Goal: Task Accomplishment & Management: Manage account settings

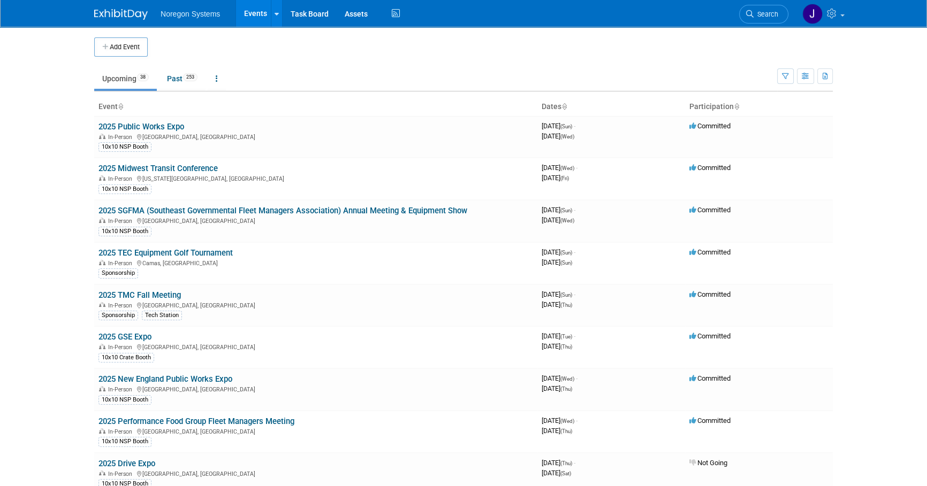
click at [127, 14] on img at bounding box center [121, 14] width 54 height 11
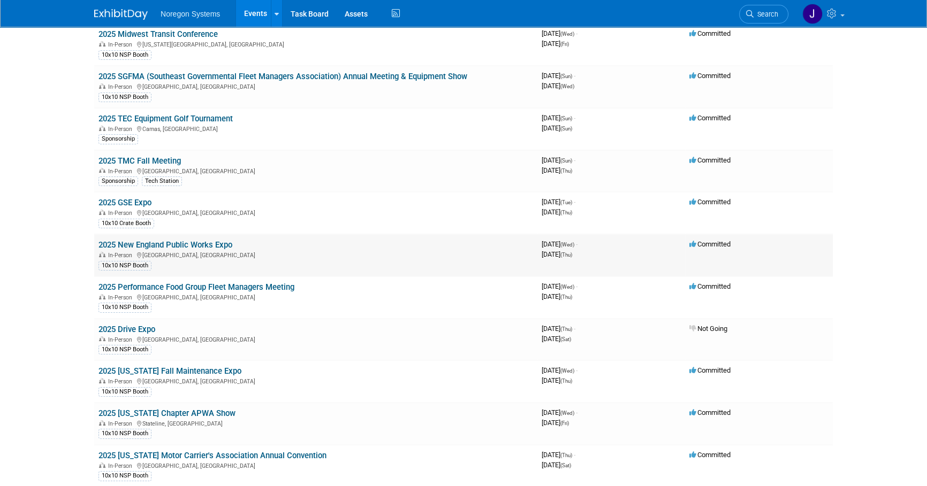
scroll to position [146, 0]
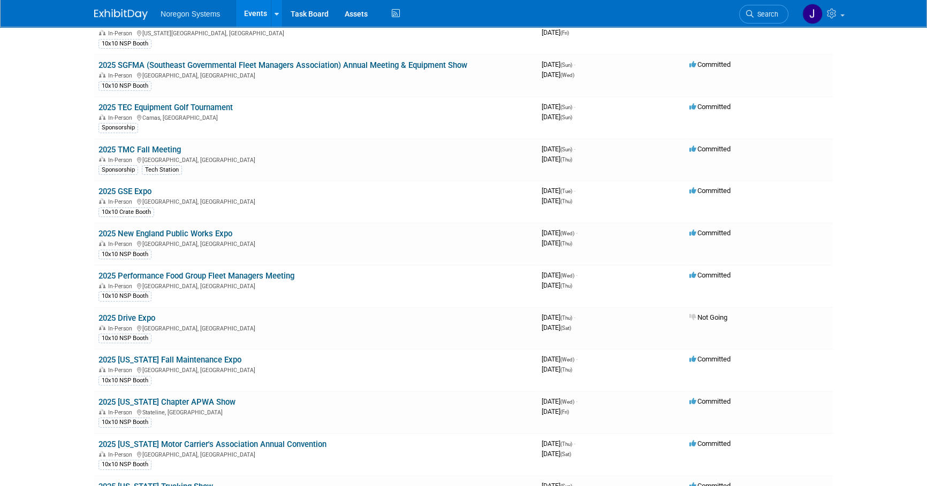
drag, startPoint x: 156, startPoint y: 225, endPoint x: 70, endPoint y: 240, distance: 88.0
click at [70, 240] on body "Noregon Systems Events Add Event Bulk Upload Events Shareable Event Boards Rece…" at bounding box center [463, 97] width 927 height 486
drag, startPoint x: 173, startPoint y: 356, endPoint x: 192, endPoint y: 362, distance: 19.8
click at [173, 356] on link "2025 [US_STATE] Fall Maintenance Expo" at bounding box center [169, 360] width 143 height 10
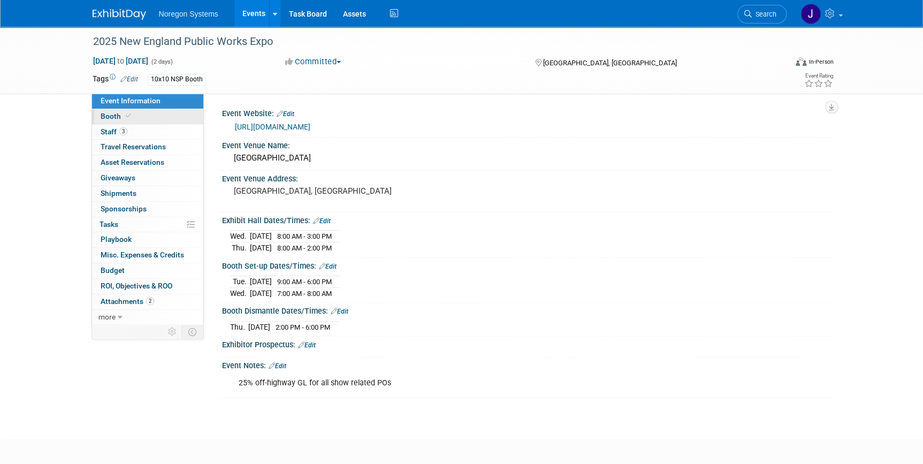
click at [145, 116] on link "Booth" at bounding box center [147, 116] width 111 height 15
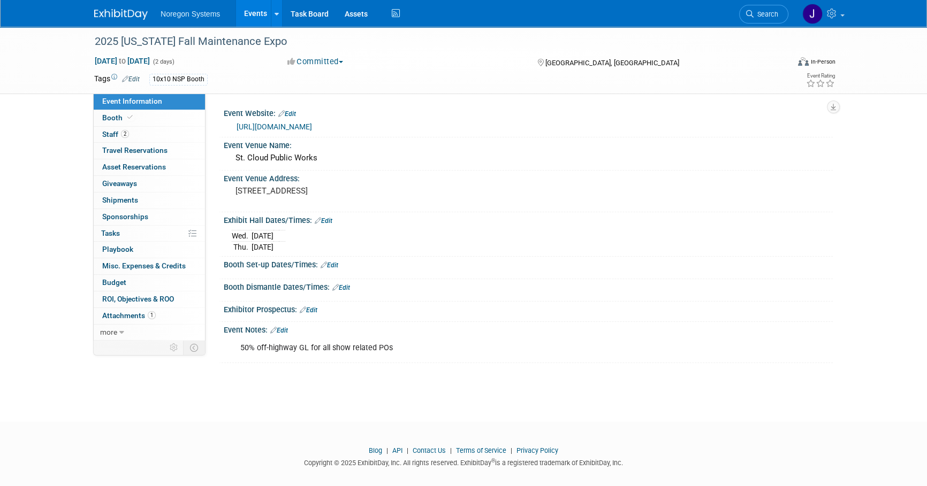
click at [279, 127] on link "https://www.mnfallexpo.com/" at bounding box center [273, 127] width 75 height 9
click at [139, 118] on link "Booth" at bounding box center [149, 118] width 111 height 16
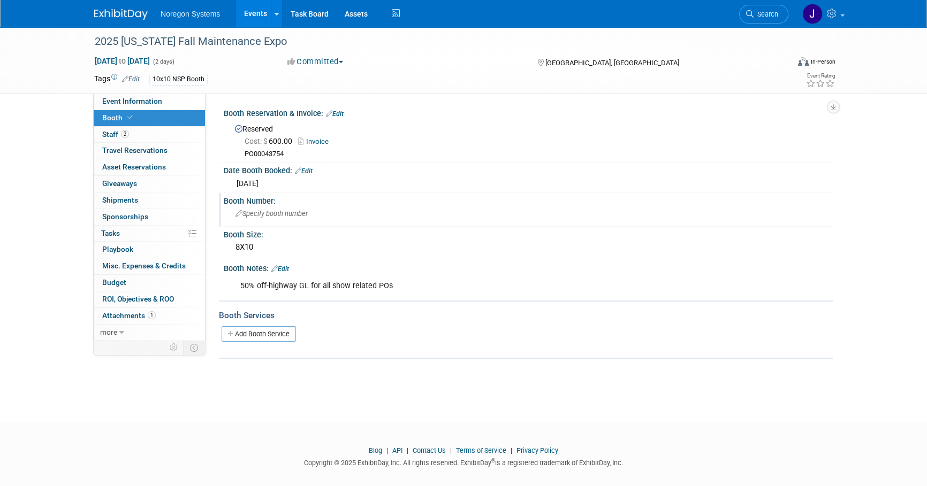
click at [257, 216] on span "Specify booth number" at bounding box center [271, 214] width 72 height 8
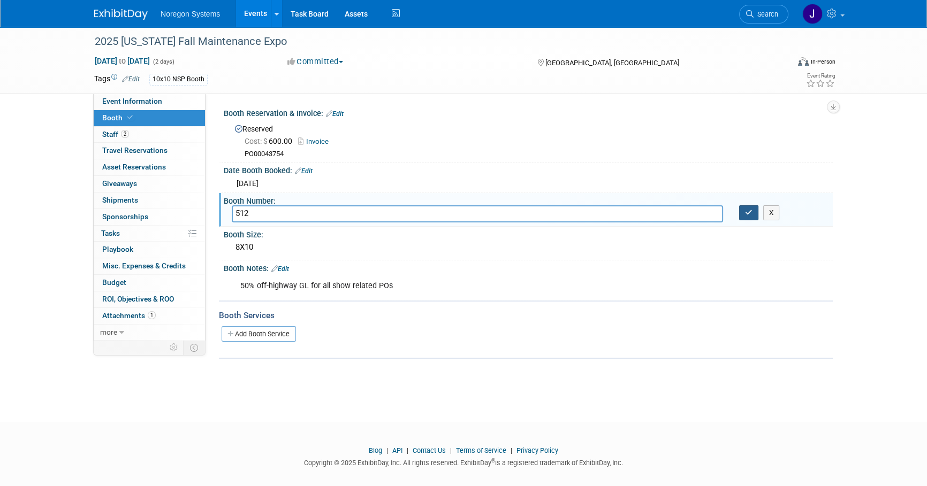
type input "512"
click at [752, 210] on button "button" at bounding box center [748, 212] width 19 height 15
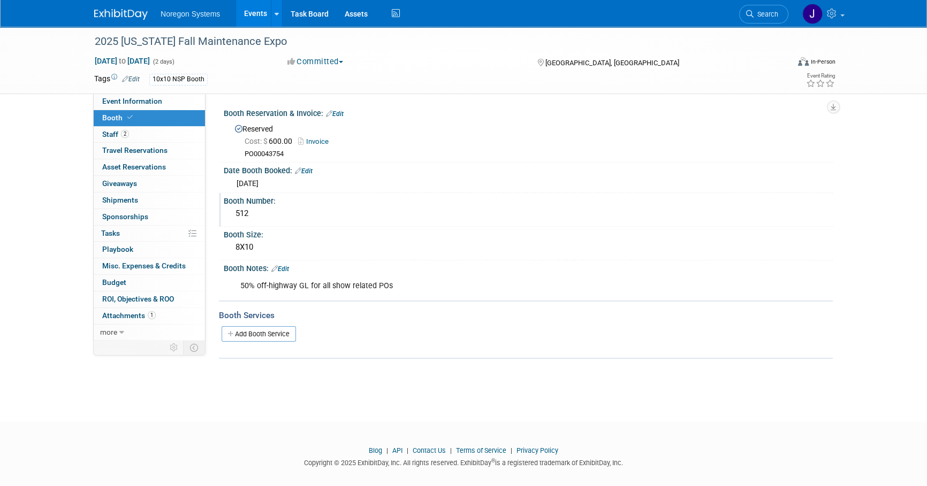
click at [135, 14] on img at bounding box center [121, 14] width 54 height 11
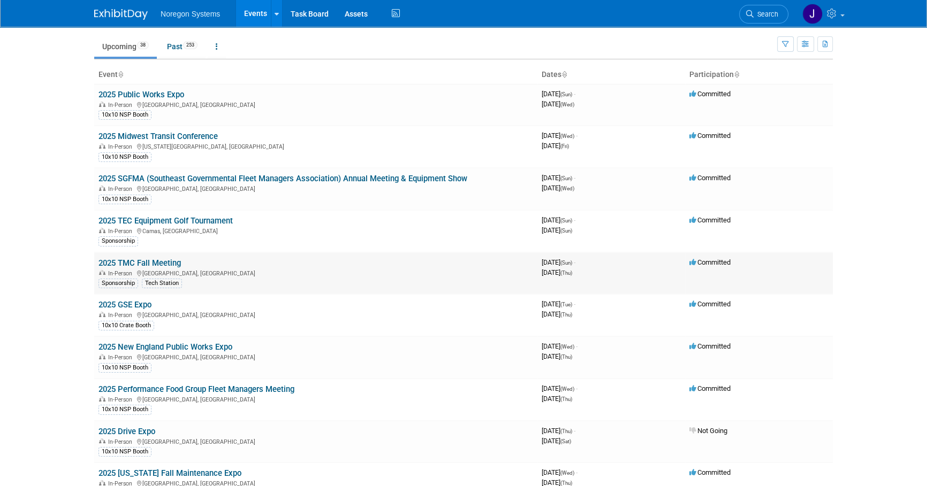
scroll to position [97, 0]
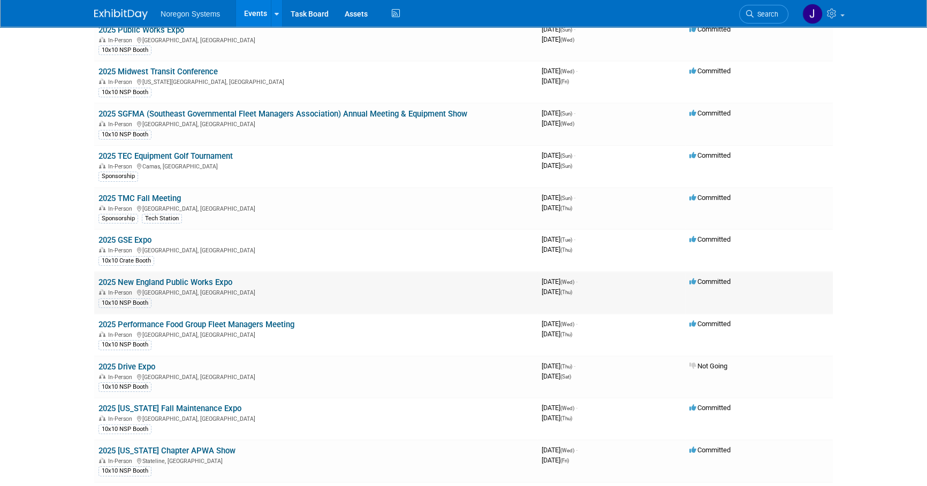
click at [198, 274] on td "2025 New England Public Works Expo In-Person [GEOGRAPHIC_DATA], [GEOGRAPHIC_DAT…" at bounding box center [315, 293] width 443 height 42
click at [197, 280] on link "2025 New England Public Works Expo" at bounding box center [165, 283] width 134 height 10
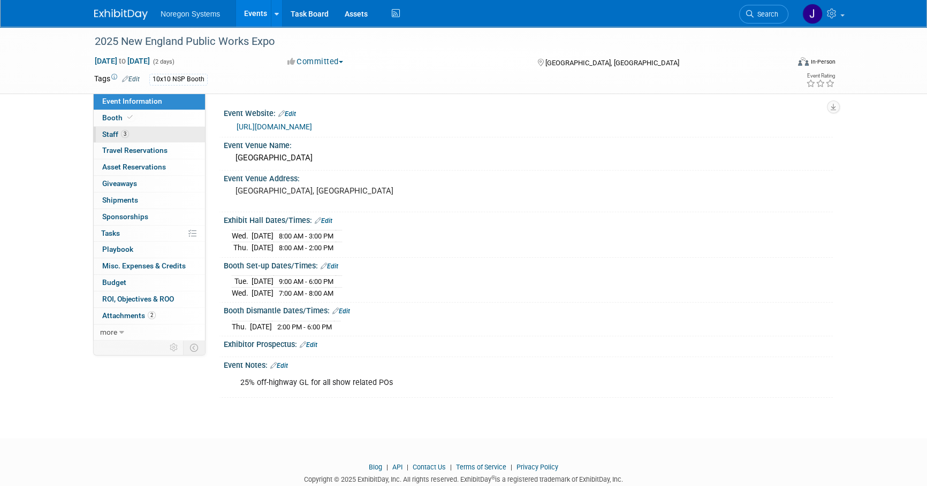
click at [160, 135] on link "3 Staff 3" at bounding box center [149, 135] width 111 height 16
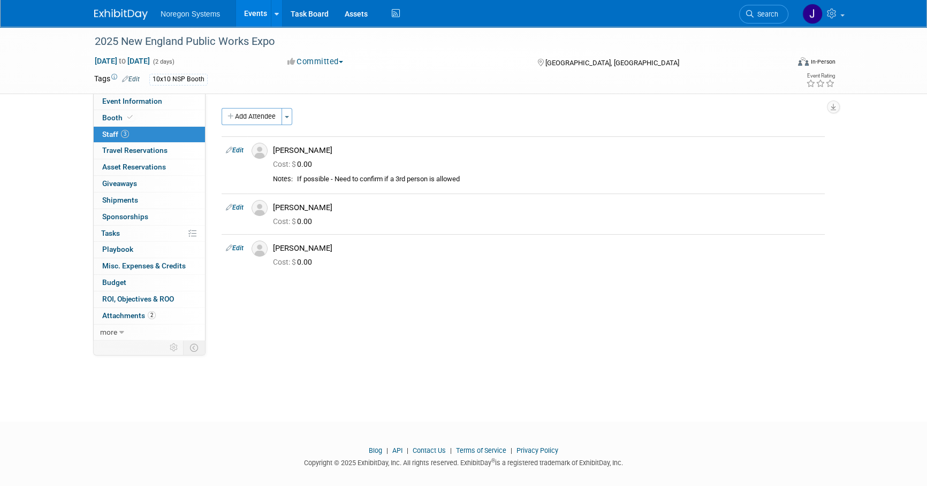
click at [128, 5] on link at bounding box center [127, 9] width 66 height 9
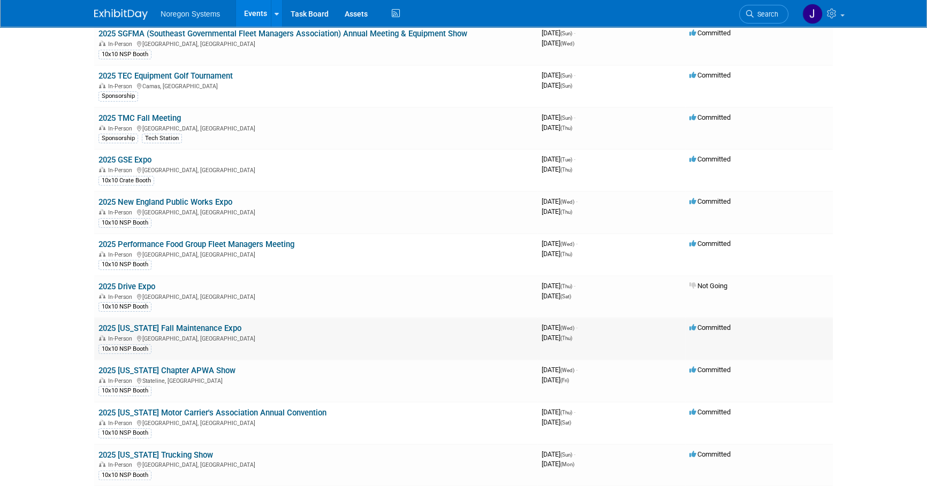
scroll to position [194, 0]
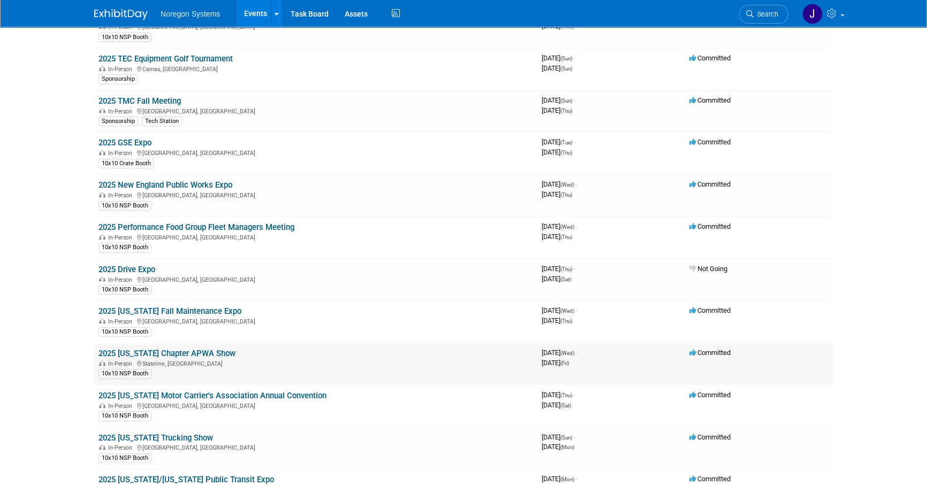
click at [198, 351] on link "2025 [US_STATE] Chapter APWA Show" at bounding box center [166, 354] width 137 height 10
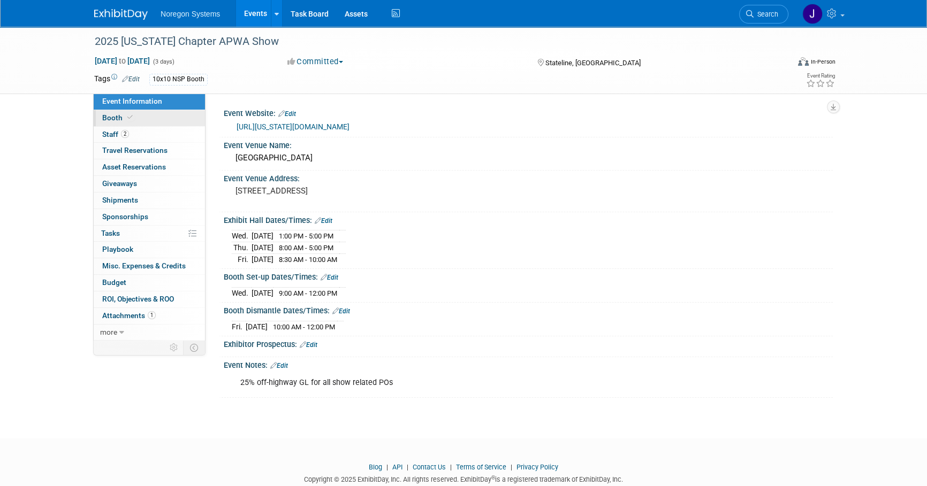
click at [157, 118] on link "Booth" at bounding box center [149, 118] width 111 height 16
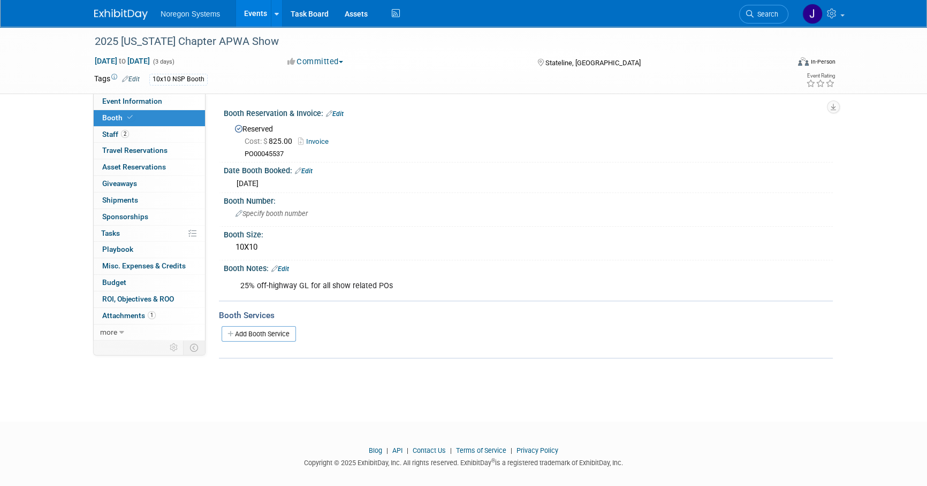
drag, startPoint x: 284, startPoint y: 153, endPoint x: 243, endPoint y: 158, distance: 41.0
click at [243, 158] on div "Reserved Cost: $ 825.00 Invoice PO00045537" at bounding box center [528, 139] width 609 height 42
copy div "PO00045537"
click at [350, 396] on div "2025 Nevada Chapter APWA Show Oct 1, 2025 to Oct 3, 2025 (3 days) Oct 1, 2025 t…" at bounding box center [463, 215] width 927 height 376
click at [152, 130] on link "2 Staff 2" at bounding box center [149, 135] width 111 height 16
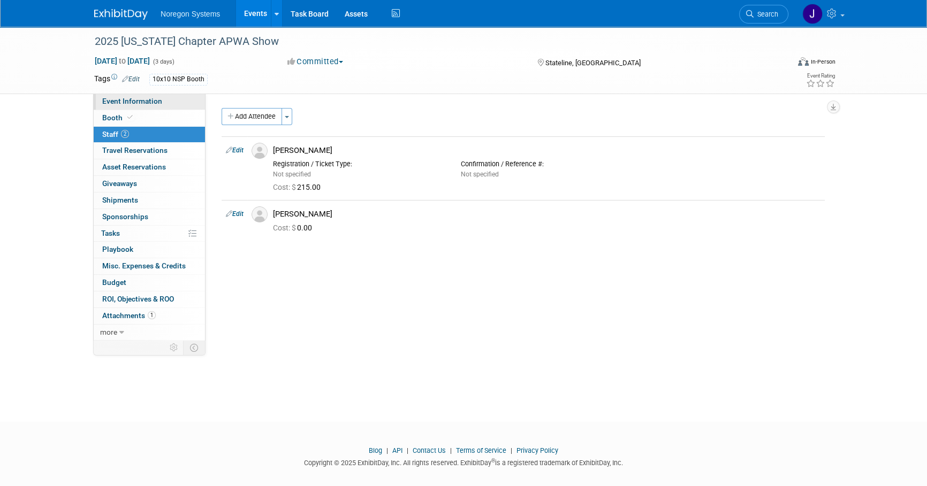
click at [157, 101] on span "Event Information" at bounding box center [132, 101] width 60 height 9
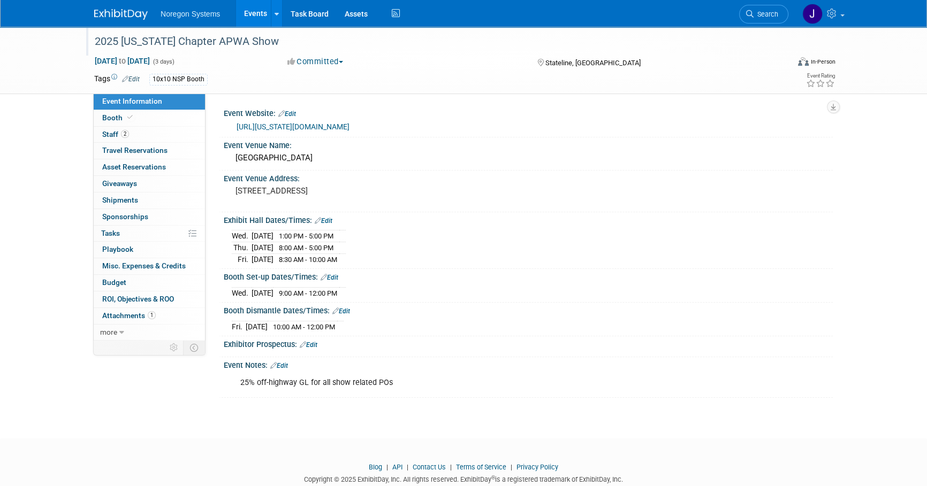
click at [277, 38] on div "2025 [US_STATE] Chapter APWA Show" at bounding box center [431, 41] width 681 height 19
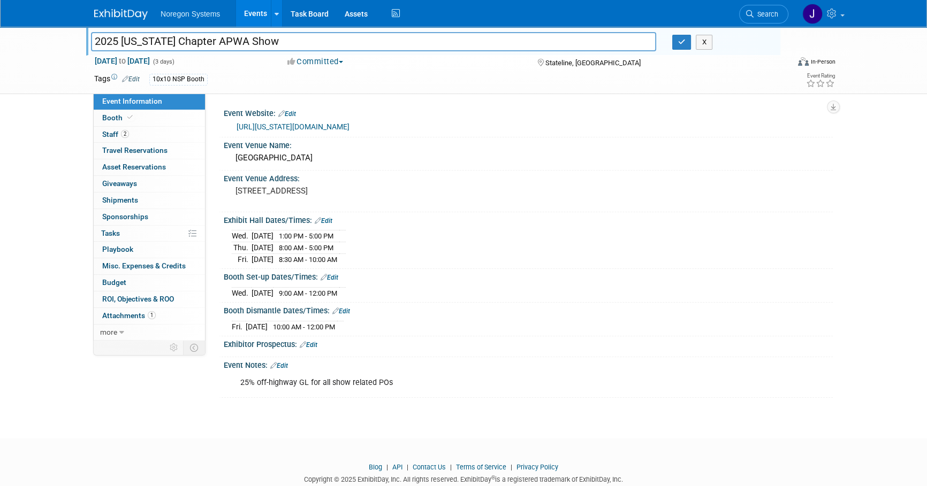
drag, startPoint x: 289, startPoint y: 40, endPoint x: 123, endPoint y: 43, distance: 165.9
click at [123, 43] on input "2025 [US_STATE] Chapter APWA Show" at bounding box center [373, 41] width 565 height 19
click at [685, 35] on button "button" at bounding box center [681, 42] width 19 height 15
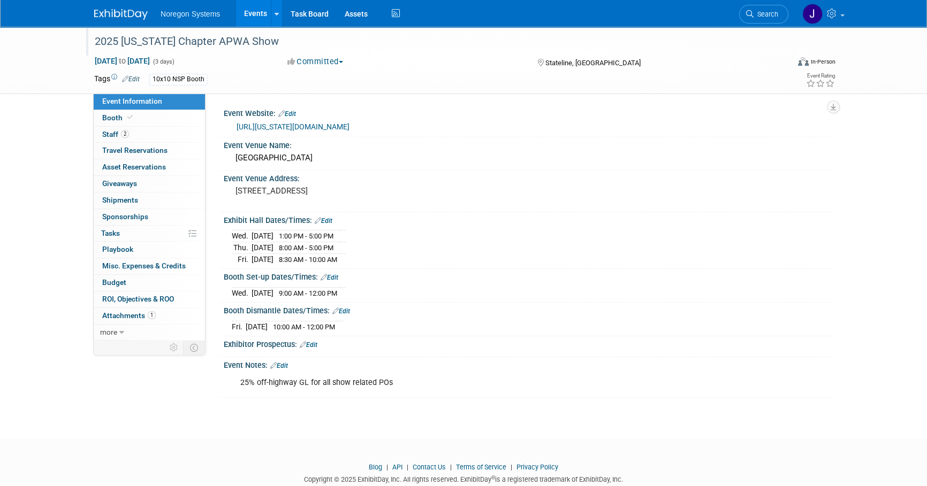
click at [130, 11] on img at bounding box center [121, 14] width 54 height 11
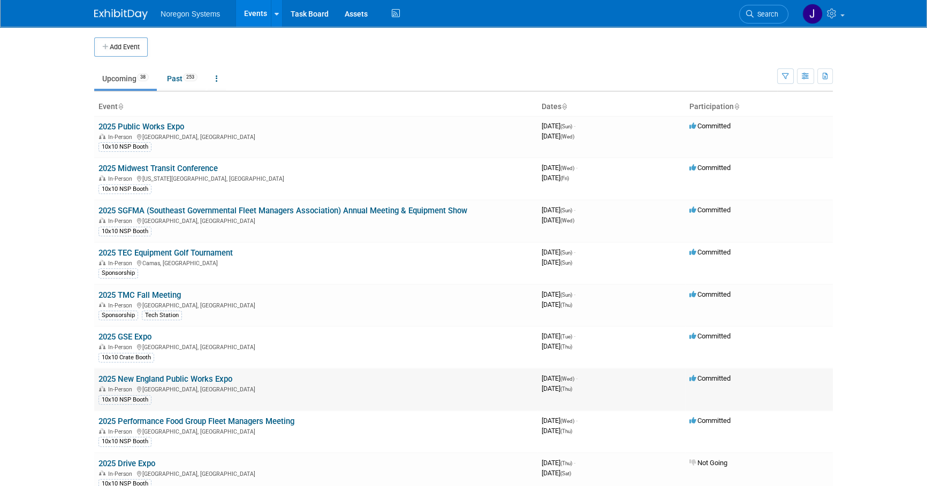
click at [164, 373] on td "2025 New England Public Works Expo In-Person Marlborough, MA 10x10 NSP Booth" at bounding box center [315, 390] width 443 height 42
click at [165, 376] on link "2025 New England Public Works Expo" at bounding box center [165, 380] width 134 height 10
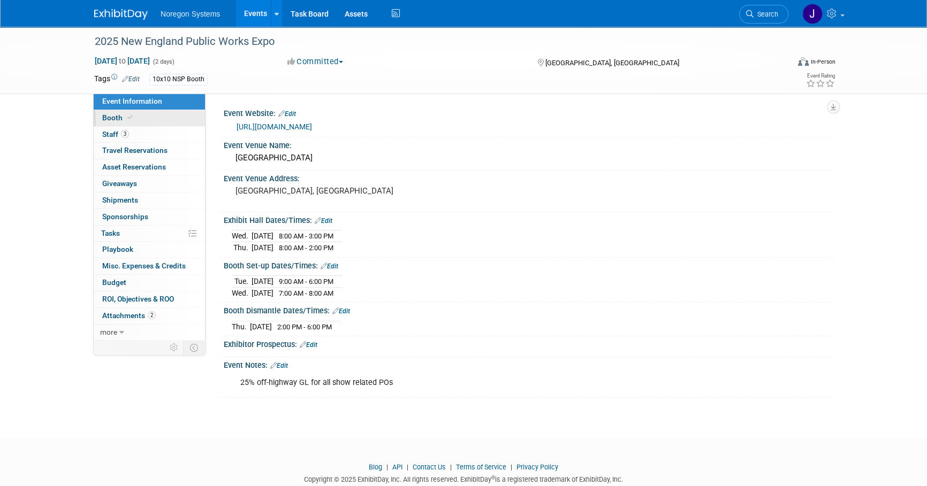
click at [122, 114] on span "Booth" at bounding box center [118, 117] width 33 height 9
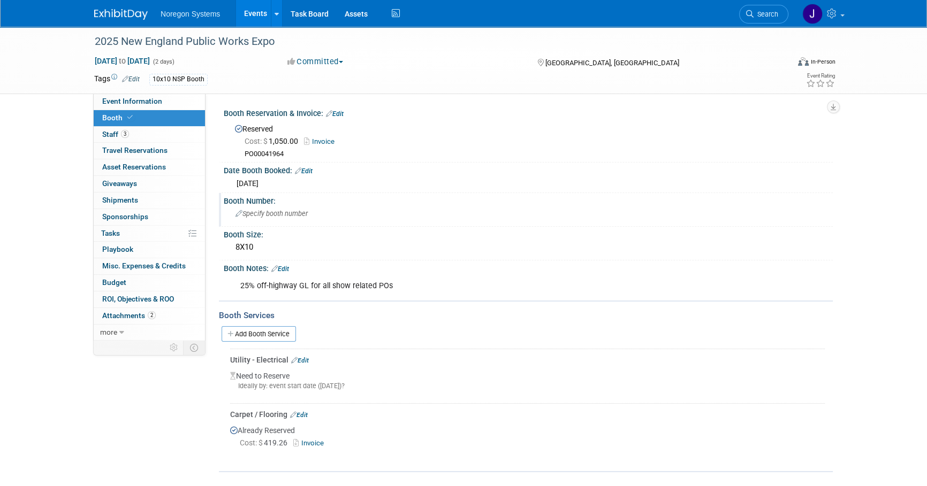
click at [310, 218] on div "Specify booth number" at bounding box center [528, 213] width 593 height 17
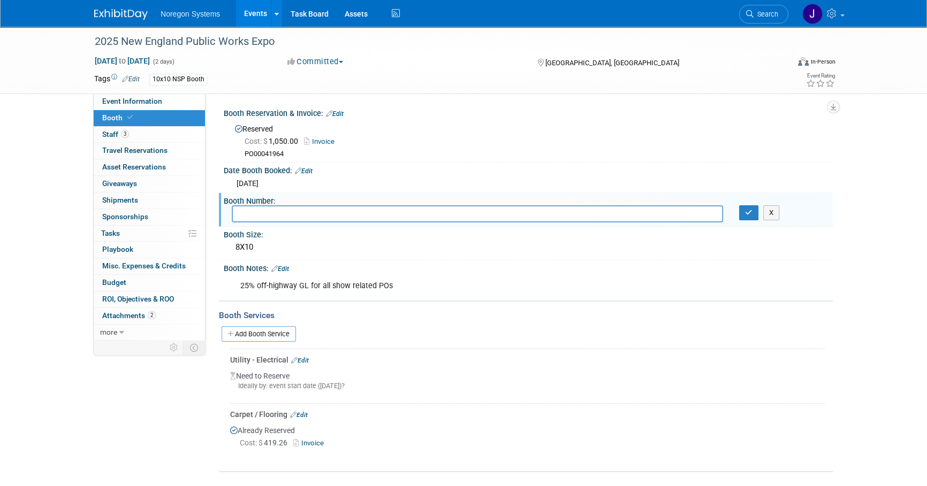
click at [252, 217] on input "text" at bounding box center [477, 213] width 491 height 17
type input "512"
click at [744, 219] on button "button" at bounding box center [748, 212] width 19 height 15
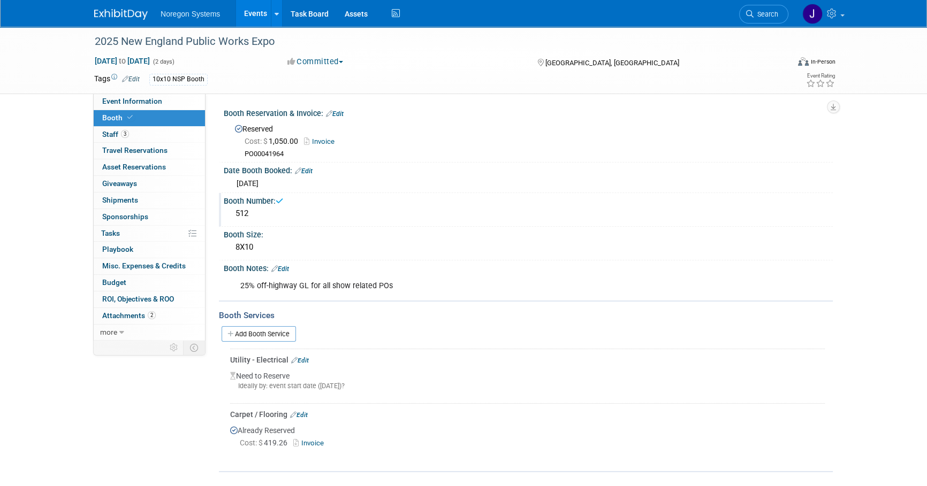
click at [117, 13] on img at bounding box center [121, 14] width 54 height 11
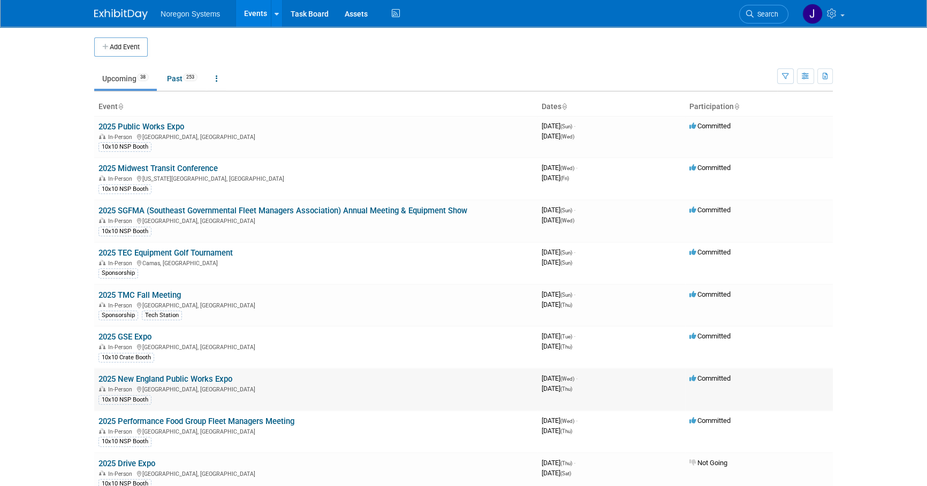
click at [140, 380] on link "2025 New England Public Works Expo" at bounding box center [165, 380] width 134 height 10
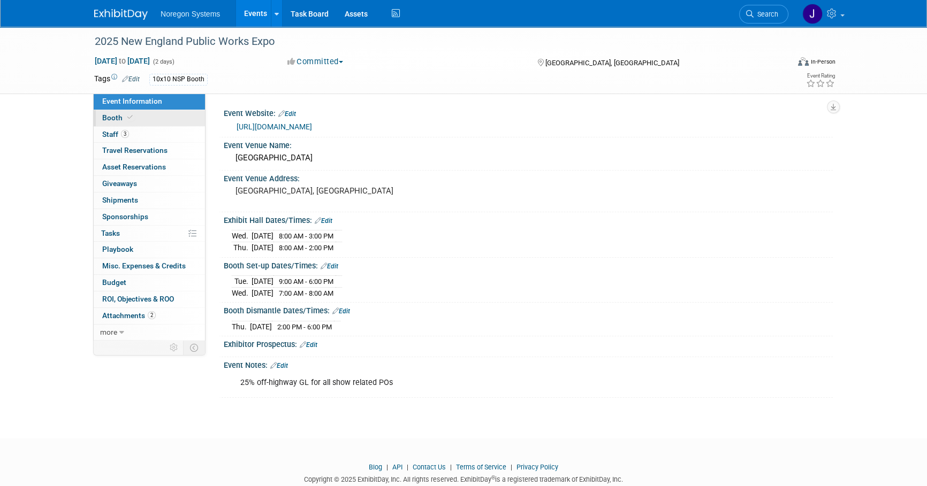
click at [139, 119] on link "Booth" at bounding box center [149, 118] width 111 height 16
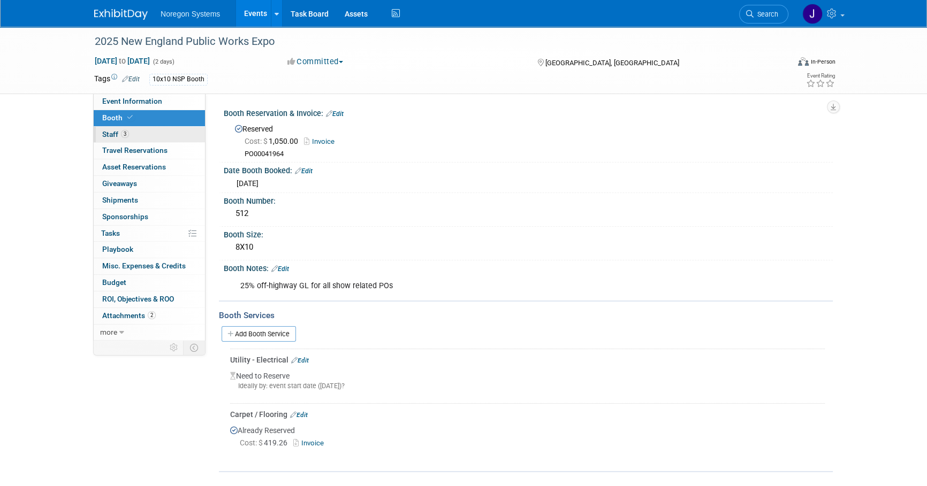
click at [144, 136] on link "3 Staff 3" at bounding box center [149, 135] width 111 height 16
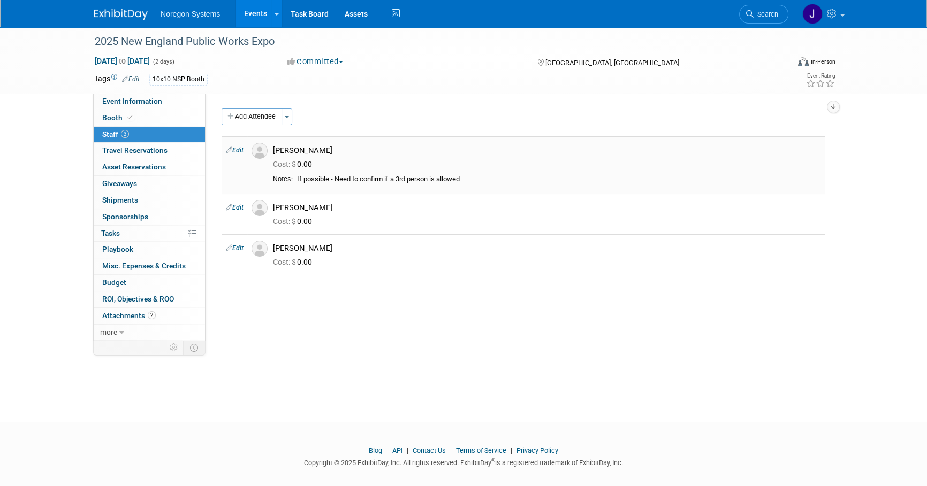
click at [237, 152] on link "Edit" at bounding box center [235, 150] width 18 height 7
select select "d16d7553-2dcb-4dd0-a4db-e05fd578e742"
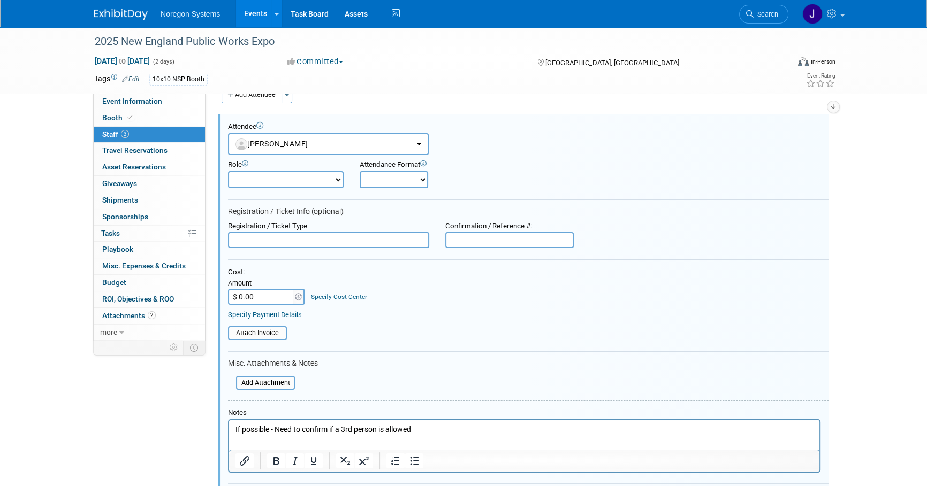
scroll to position [112, 0]
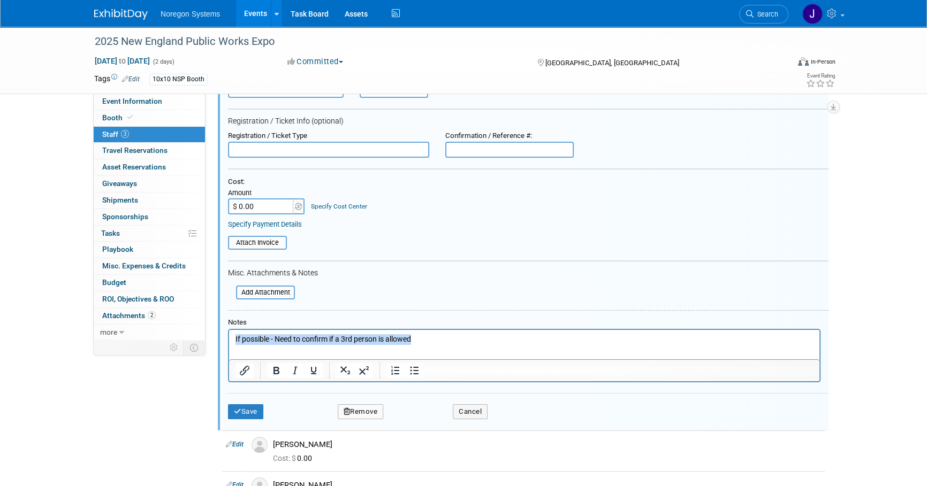
drag, startPoint x: 437, startPoint y: 343, endPoint x: 204, endPoint y: 342, distance: 233.3
click at [229, 342] on html "If possible - Need to confirm if a 3rd person is allowed" at bounding box center [524, 337] width 590 height 15
click at [247, 413] on button "Save" at bounding box center [245, 411] width 35 height 15
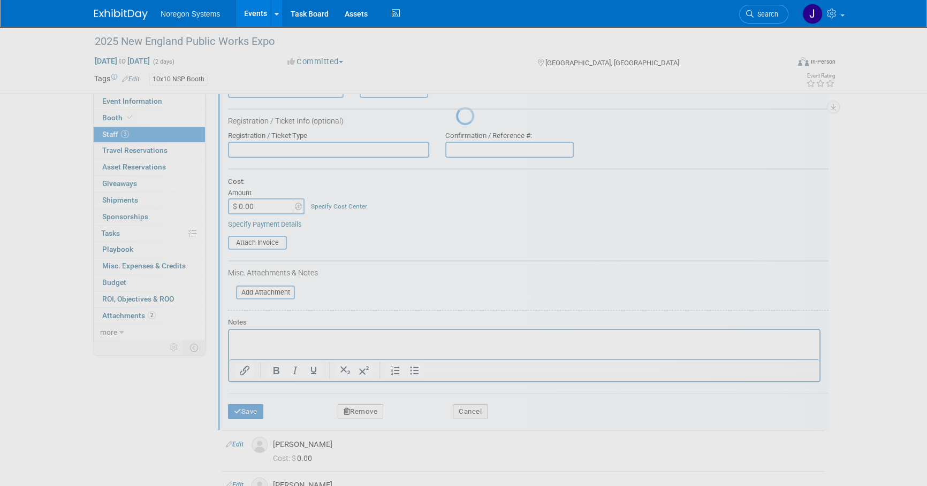
scroll to position [11, 0]
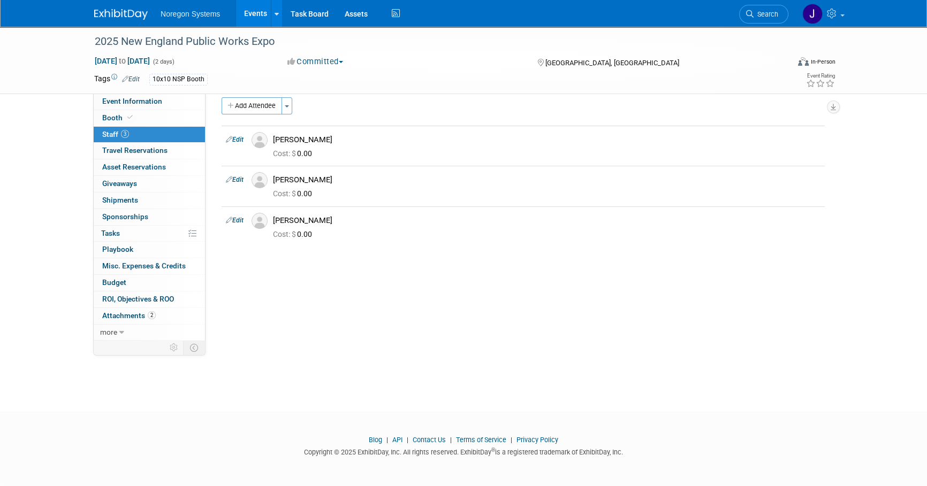
click at [141, 14] on img at bounding box center [121, 14] width 54 height 11
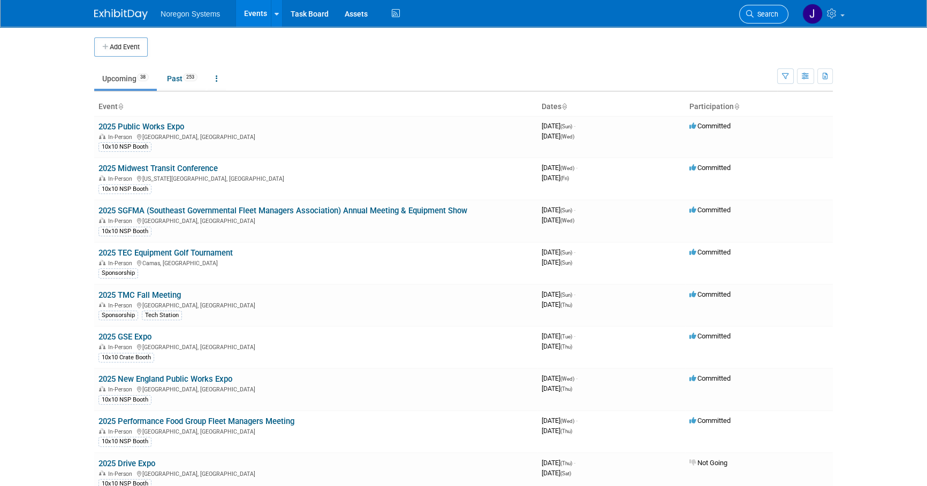
click at [769, 21] on link "Search" at bounding box center [763, 14] width 49 height 19
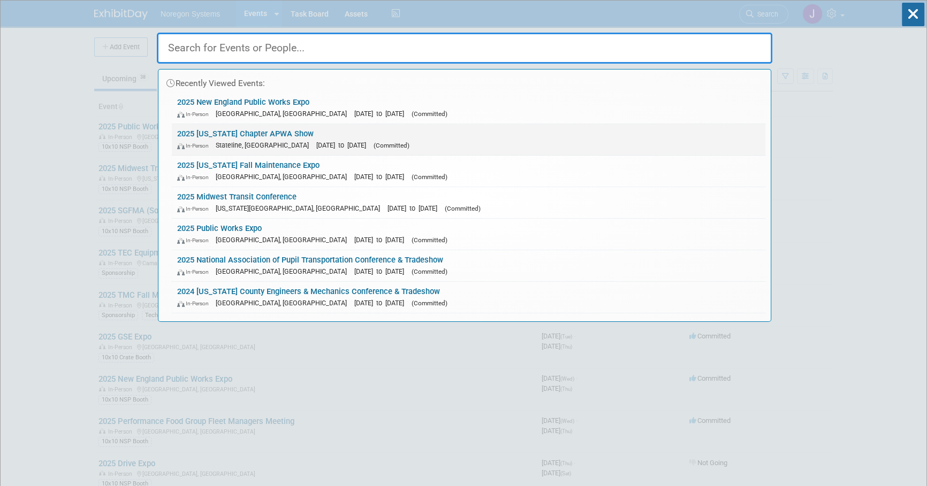
click at [244, 134] on link "2025 [US_STATE] Chapter APWA Show In-Person Stateline, [GEOGRAPHIC_DATA] [DATE]…" at bounding box center [468, 139] width 593 height 31
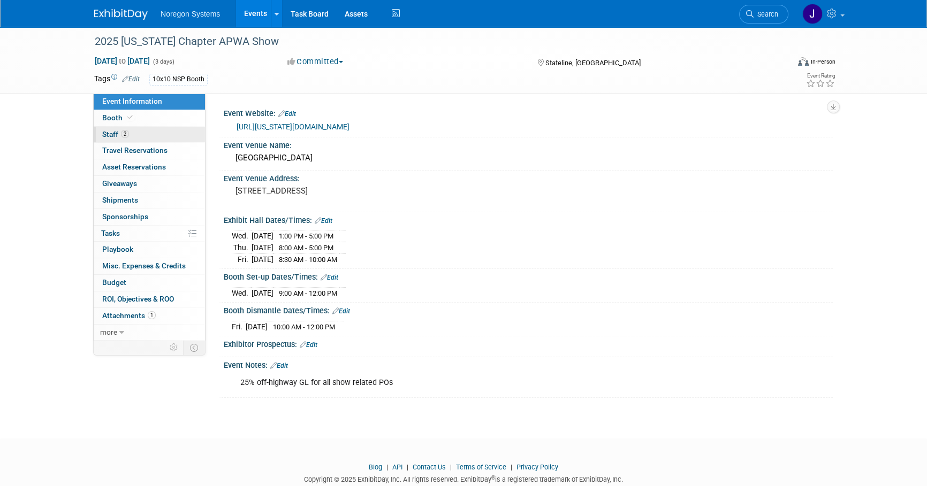
click at [160, 134] on link "2 Staff 2" at bounding box center [149, 135] width 111 height 16
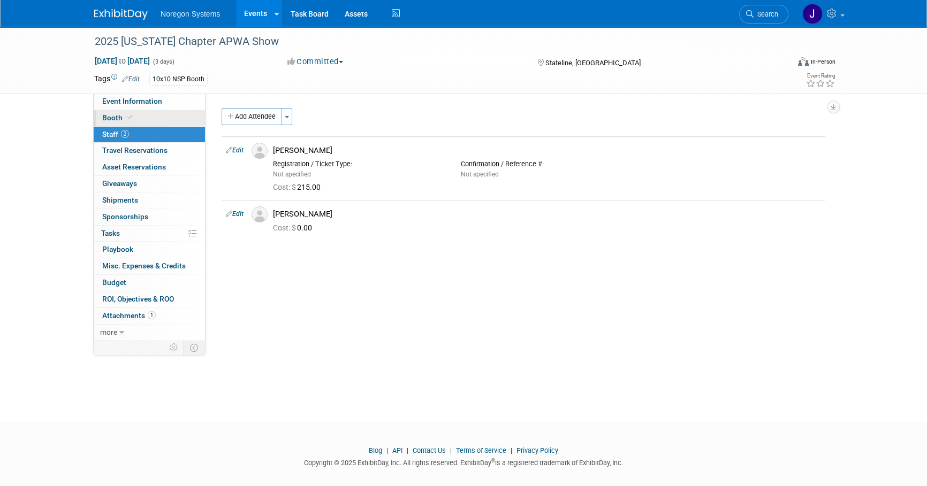
click at [159, 123] on link "Booth" at bounding box center [149, 118] width 111 height 16
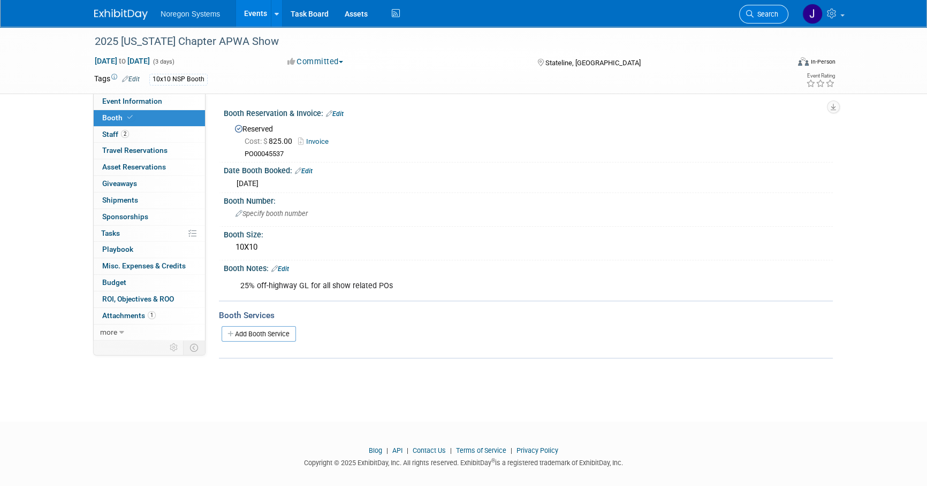
click at [772, 18] on link "Search" at bounding box center [763, 14] width 49 height 19
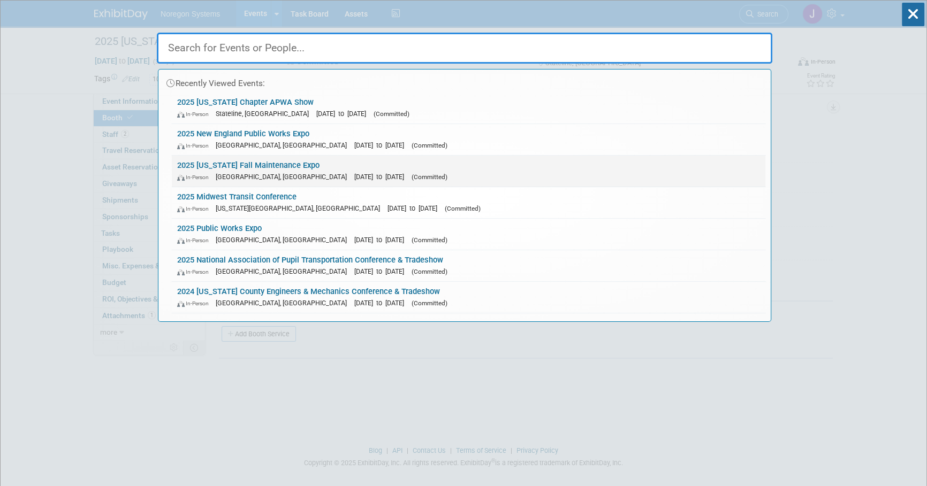
click at [267, 161] on link "2025 Minnesota Fall Maintenance Expo In-Person St. Cloud, MN Oct 1, 2025 to Oct…" at bounding box center [468, 171] width 593 height 31
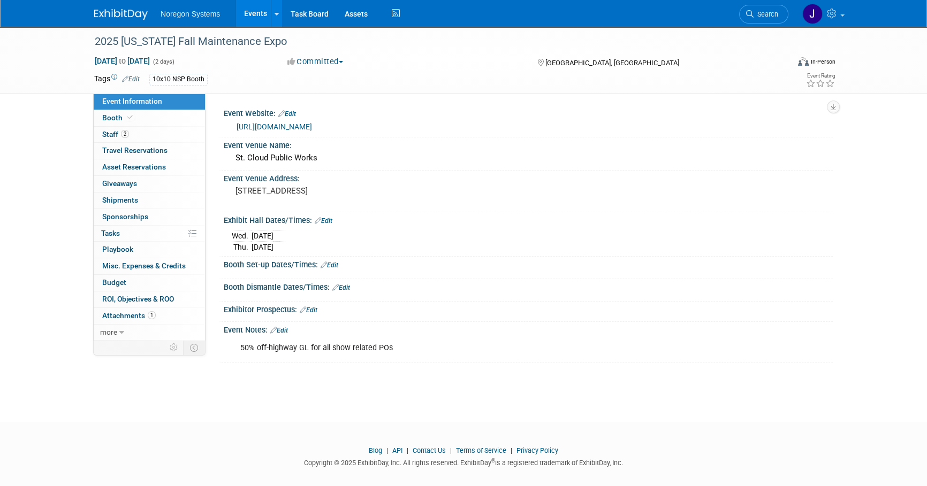
click at [156, 108] on link "Event Information" at bounding box center [149, 102] width 111 height 16
click at [153, 117] on link "Booth" at bounding box center [149, 118] width 111 height 16
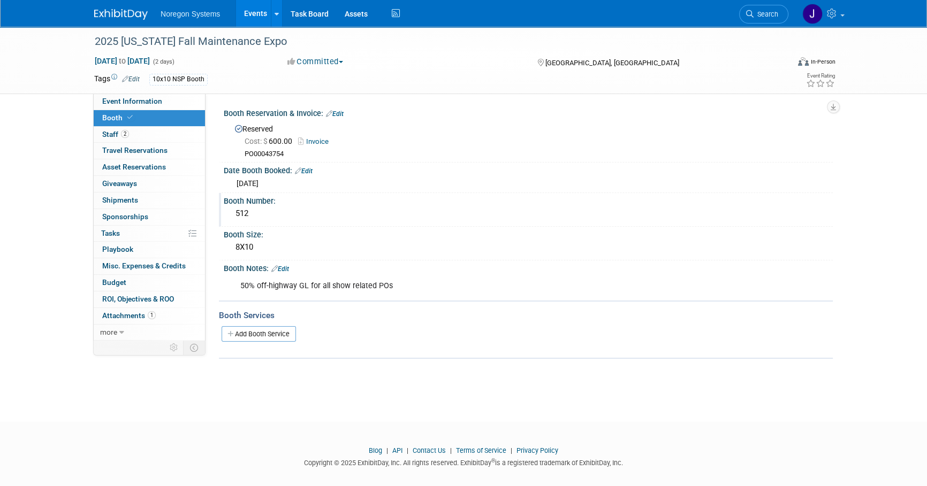
click at [261, 210] on div "512" at bounding box center [528, 213] width 593 height 17
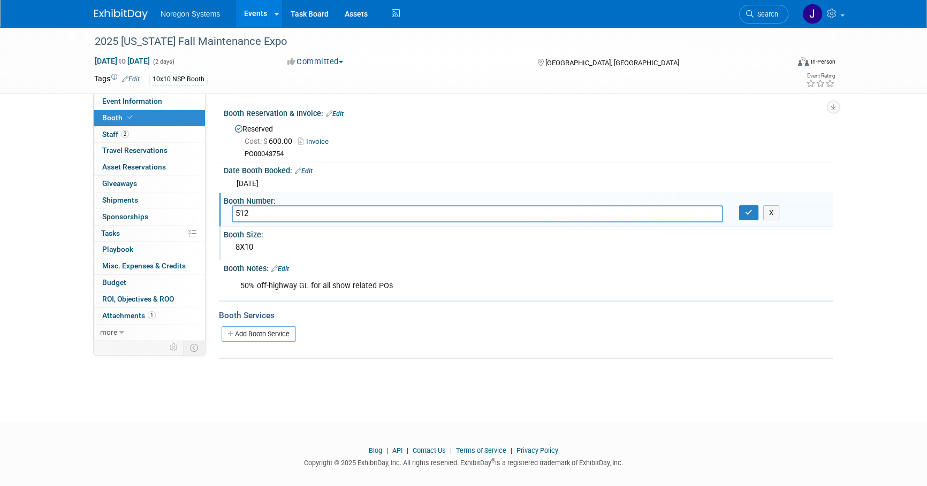
drag, startPoint x: 266, startPoint y: 214, endPoint x: 246, endPoint y: 225, distance: 23.7
click at [200, 218] on div "Event Information Event Info Booth Booth 2 Staff 2 Staff 0 Travel Reservations …" at bounding box center [463, 193] width 754 height 332
click at [745, 212] on icon "button" at bounding box center [748, 212] width 7 height 7
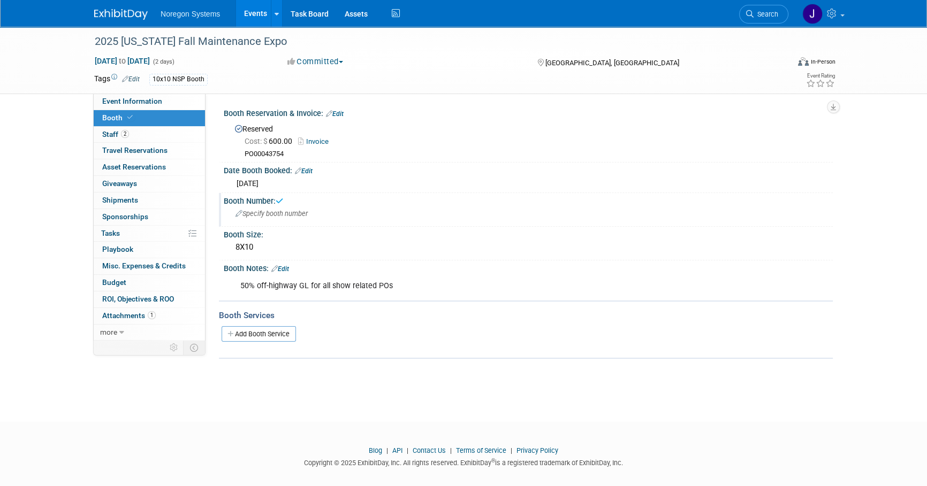
click at [123, 16] on img at bounding box center [121, 14] width 54 height 11
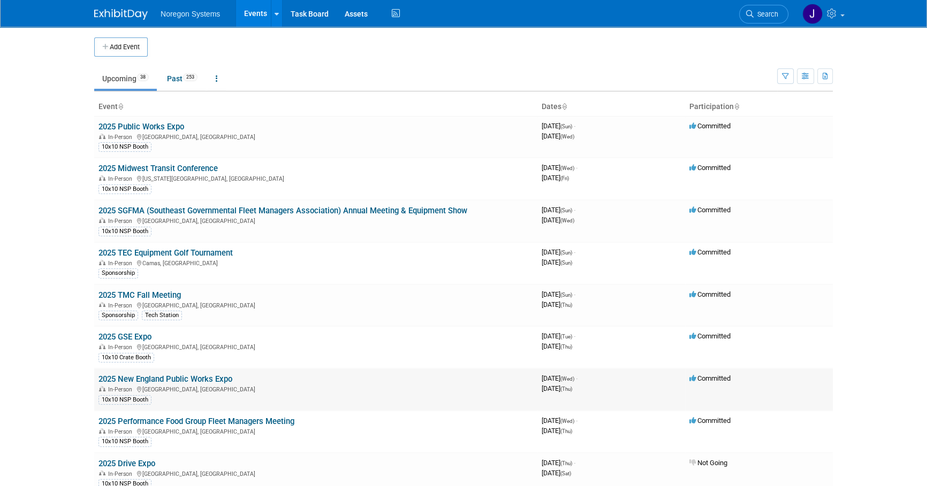
click at [270, 378] on td "2025 New England Public Works Expo In-Person [GEOGRAPHIC_DATA], [GEOGRAPHIC_DAT…" at bounding box center [315, 390] width 443 height 42
drag, startPoint x: 246, startPoint y: 379, endPoint x: 100, endPoint y: 374, distance: 146.2
click at [100, 374] on td "2025 New England Public Works Expo In-Person [GEOGRAPHIC_DATA], [GEOGRAPHIC_DAT…" at bounding box center [315, 390] width 443 height 42
copy link "2025 New England Public Works Expo"
